Goal: Information Seeking & Learning: Find specific fact

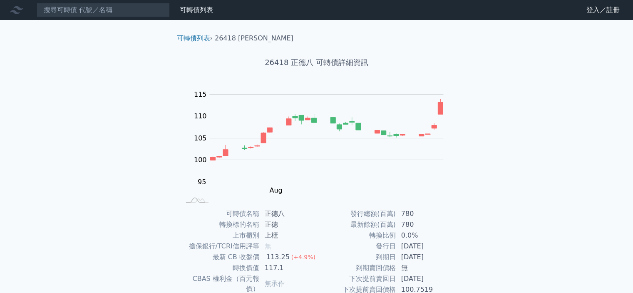
scroll to position [93, 0]
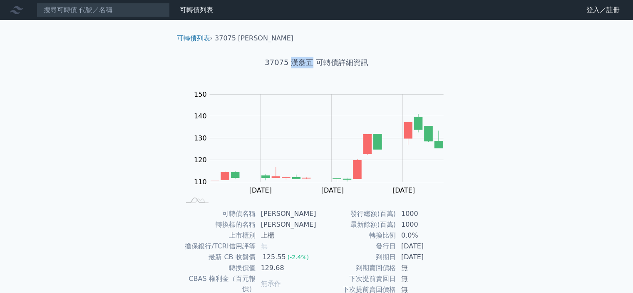
click at [313, 62] on h1 "37075 漢磊五 可轉債詳細資訊" at bounding box center [316, 63] width 293 height 12
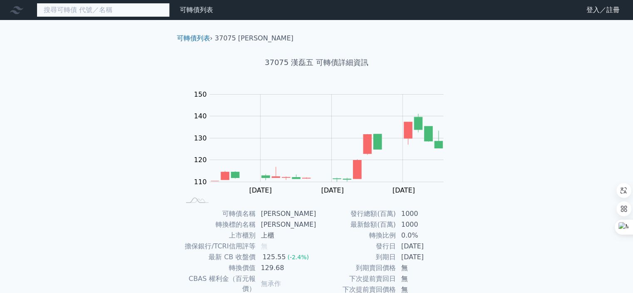
click at [104, 12] on input at bounding box center [103, 10] width 133 height 14
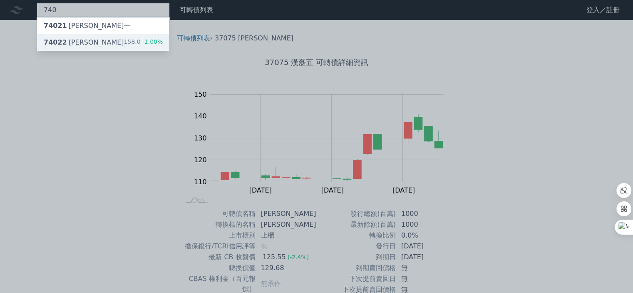
type input "740"
click at [78, 40] on div "74022 [PERSON_NAME]" at bounding box center [84, 42] width 80 height 10
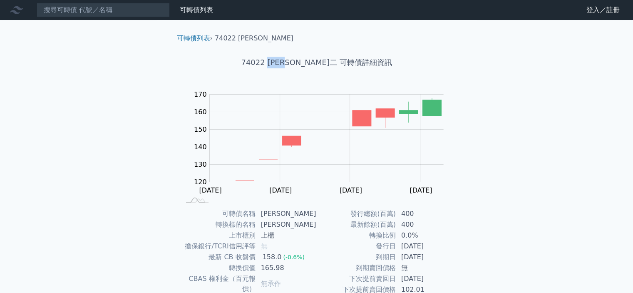
drag, startPoint x: 294, startPoint y: 61, endPoint x: 313, endPoint y: 65, distance: 19.4
click at [315, 65] on h1 "74022 [PERSON_NAME]二 可轉債詳細資訊" at bounding box center [316, 63] width 293 height 12
copy h1 "[PERSON_NAME]"
